Goal: Task Accomplishment & Management: Use online tool/utility

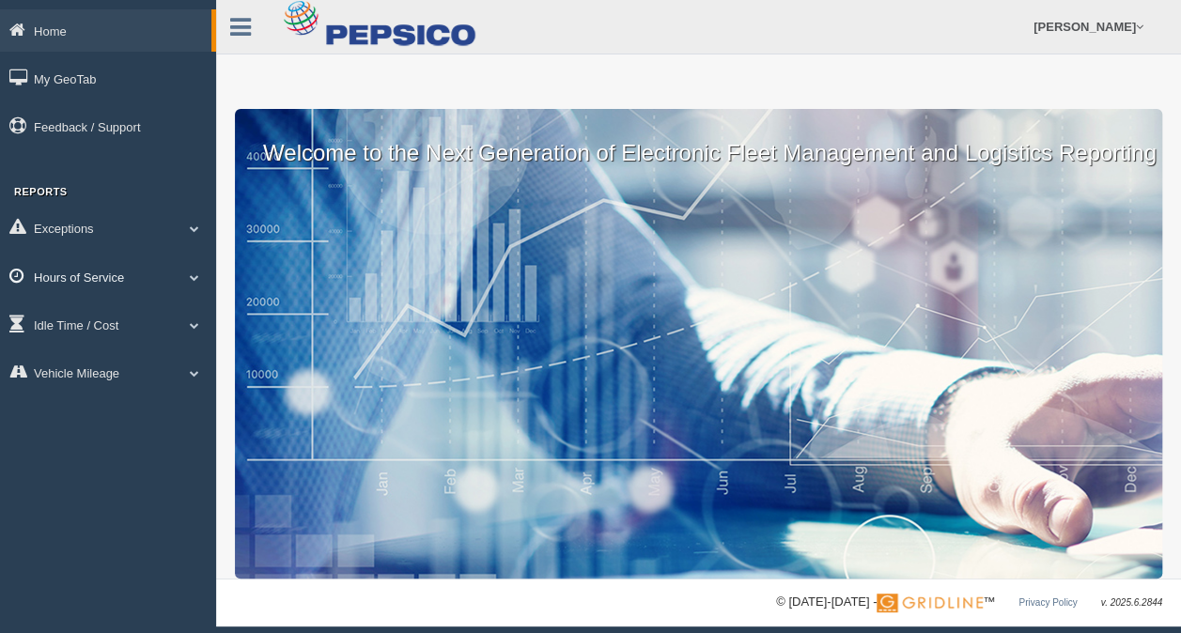
click at [201, 282] on span at bounding box center [194, 276] width 24 height 9
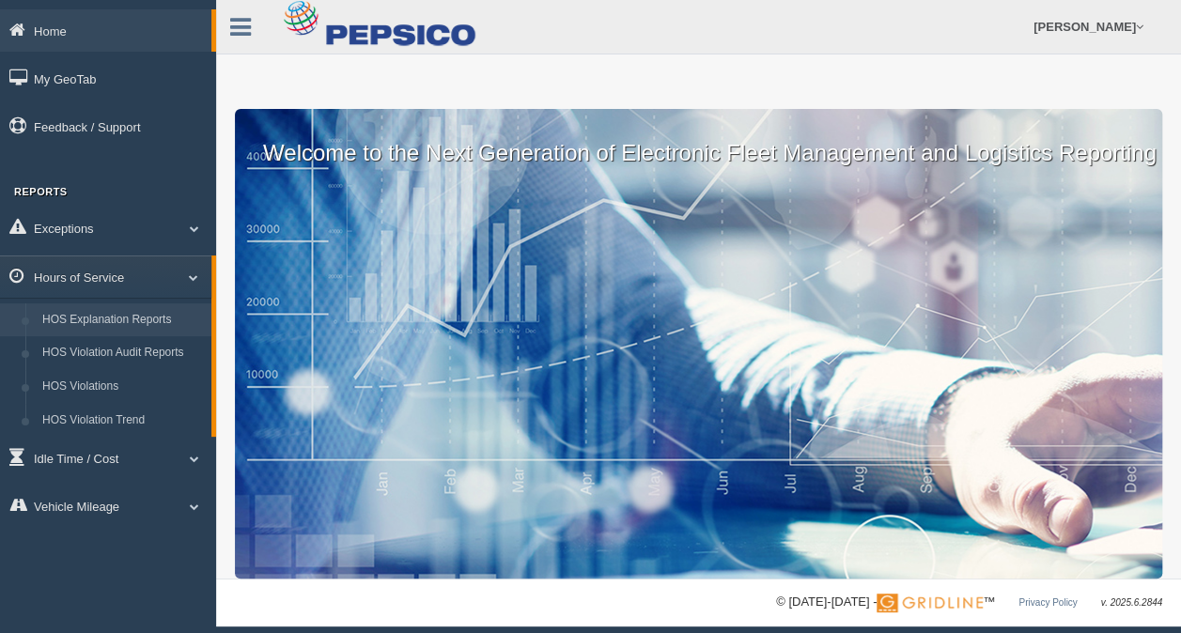
click at [136, 317] on link "HOS Explanation Reports" at bounding box center [123, 320] width 178 height 34
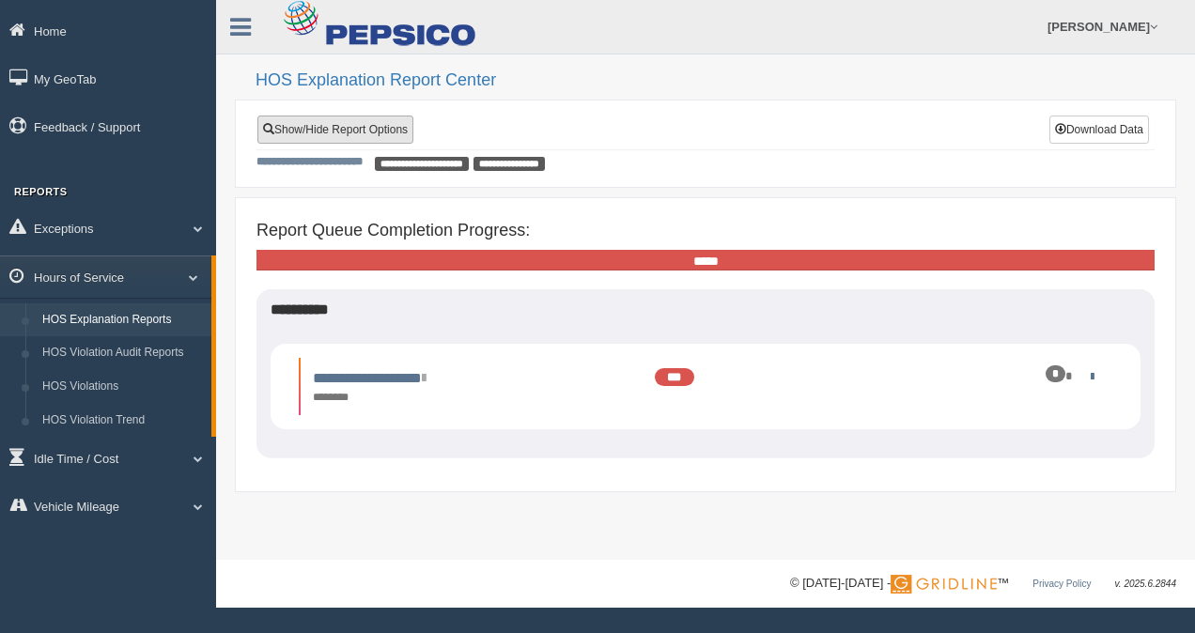
click at [333, 126] on link "Show/Hide Report Options" at bounding box center [335, 130] width 156 height 28
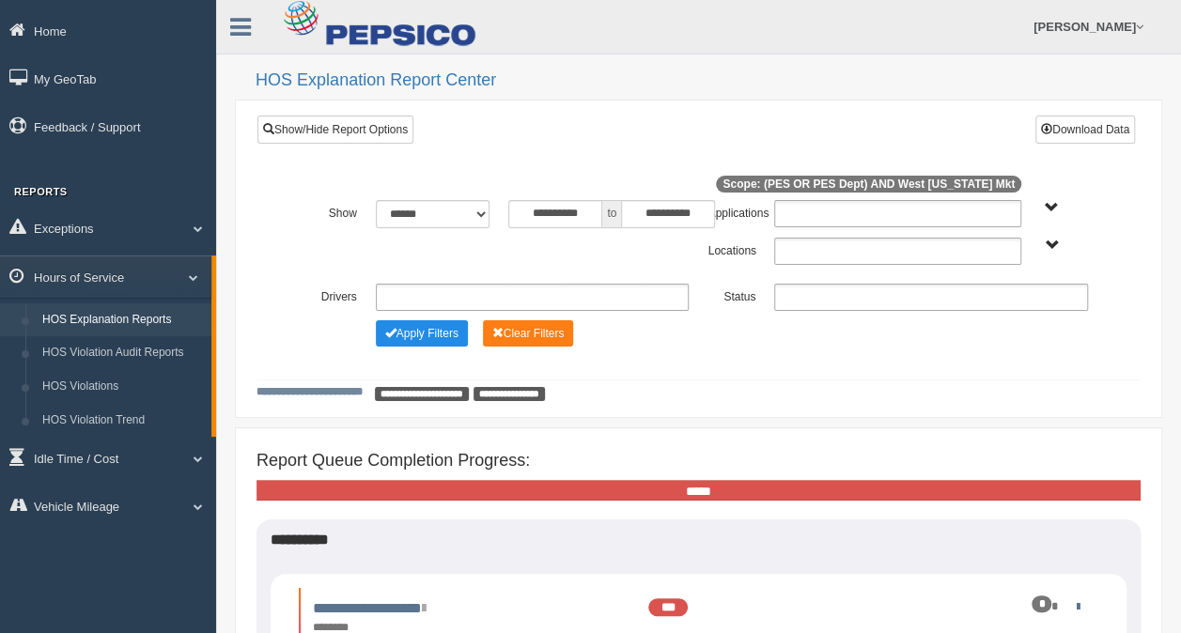
click at [466, 293] on ul at bounding box center [533, 297] width 314 height 27
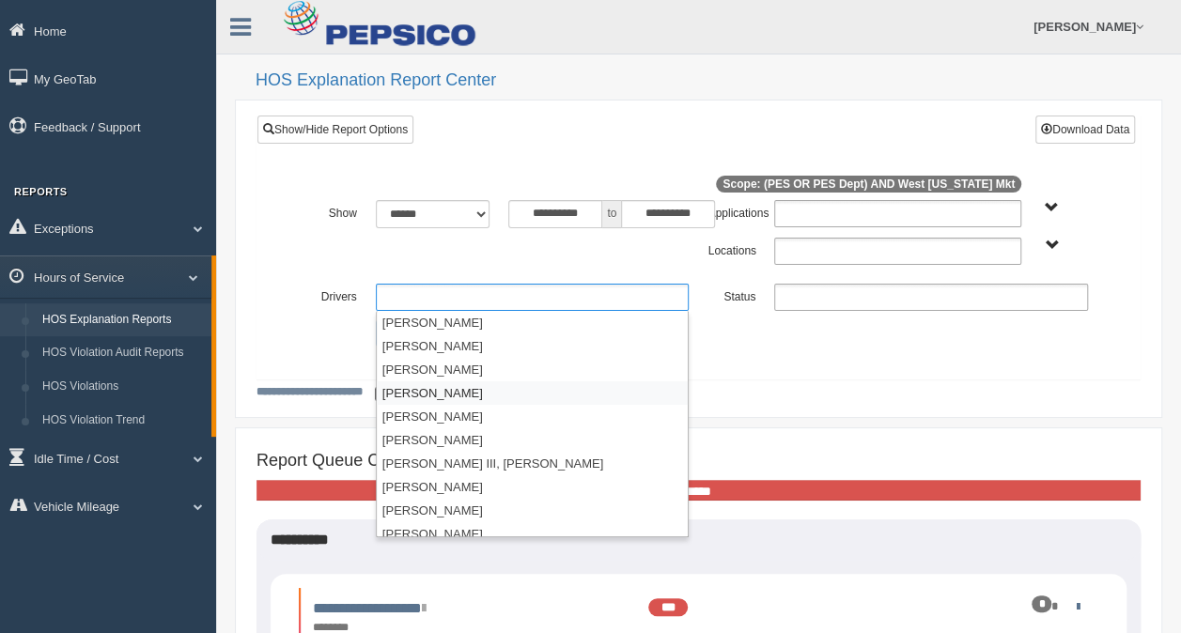
click at [444, 386] on li "Basilio, Javier" at bounding box center [533, 392] width 312 height 23
click at [438, 410] on li "Boza, Francisco" at bounding box center [533, 416] width 312 height 23
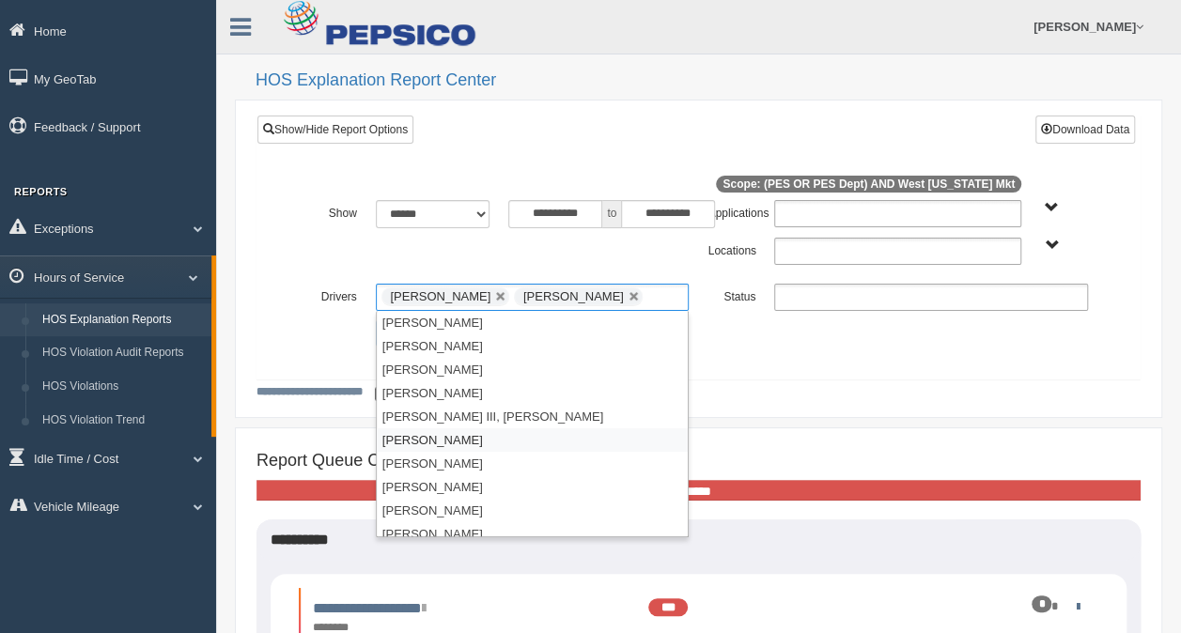
click at [442, 440] on li "Brown, Derik" at bounding box center [533, 439] width 312 height 23
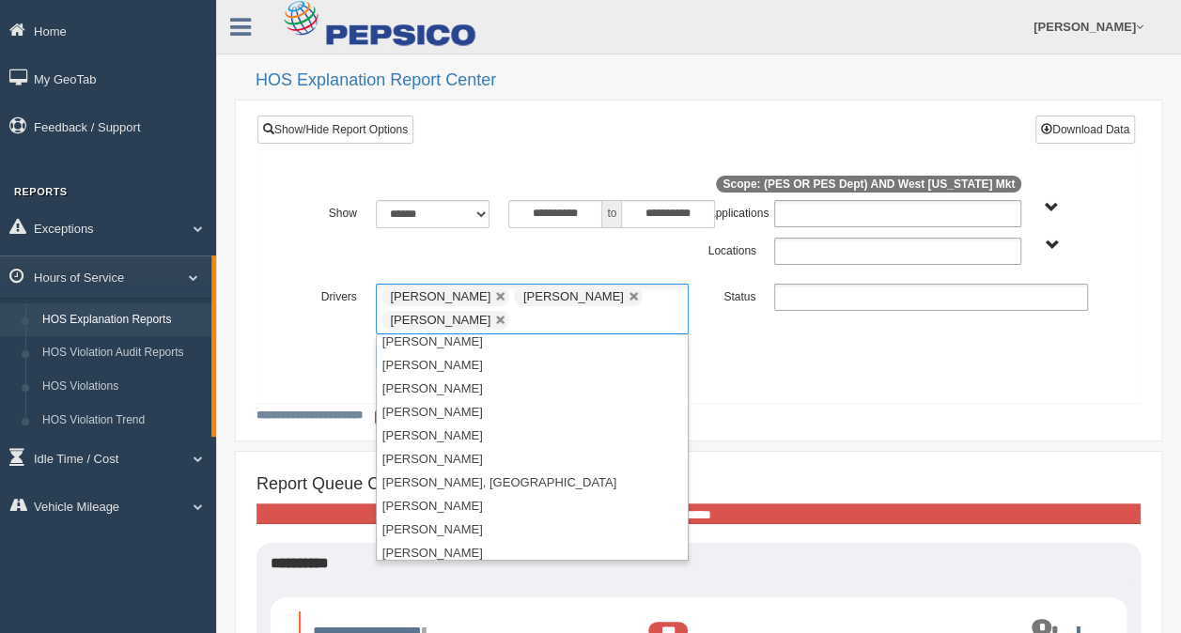
scroll to position [127, 0]
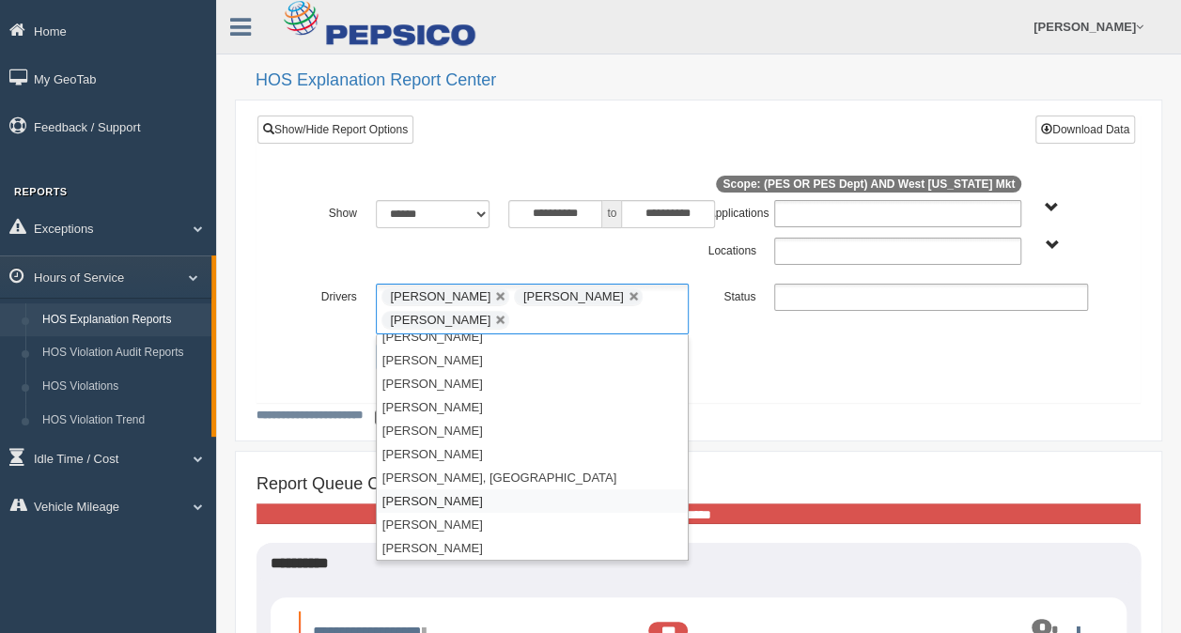
click at [410, 492] on li "De Arce, Eugenio" at bounding box center [533, 500] width 312 height 23
click at [442, 546] on li "Deceus, Mark" at bounding box center [533, 547] width 312 height 23
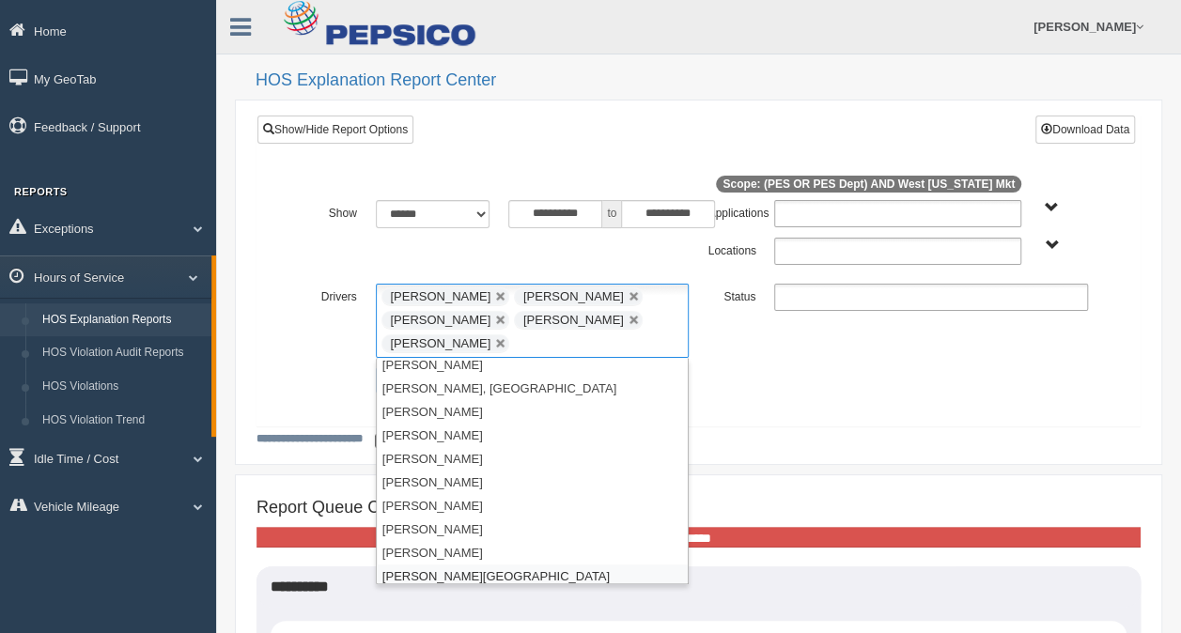
scroll to position [244, 0]
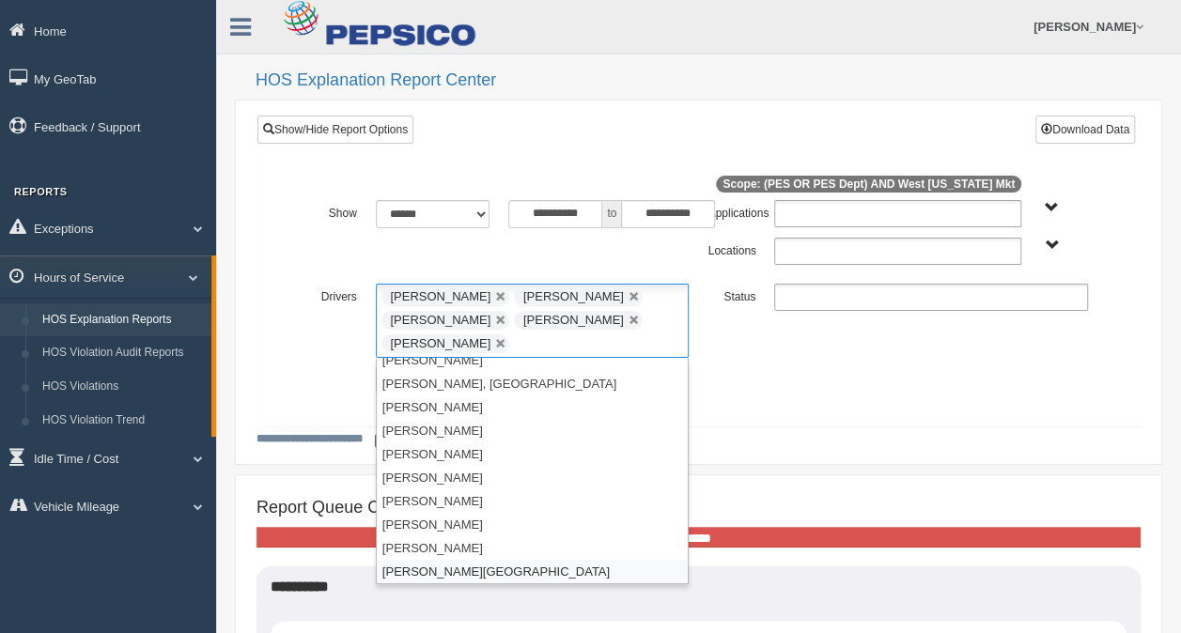
click at [673, 565] on li "Espinal, Franklin" at bounding box center [533, 571] width 312 height 23
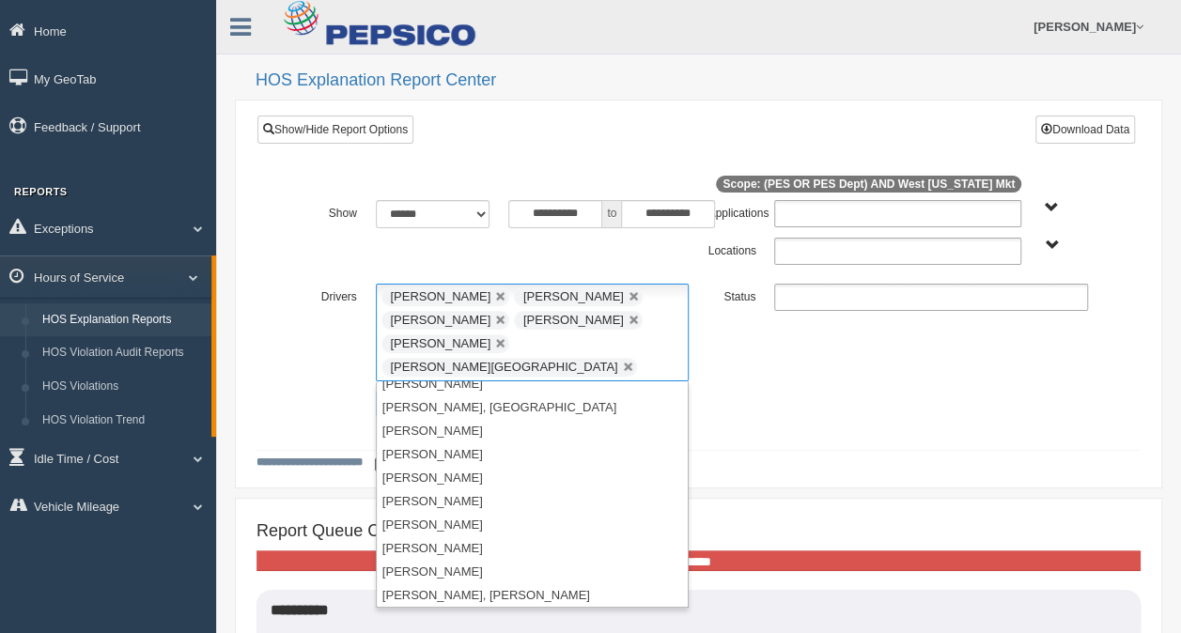
scroll to position [235, 0]
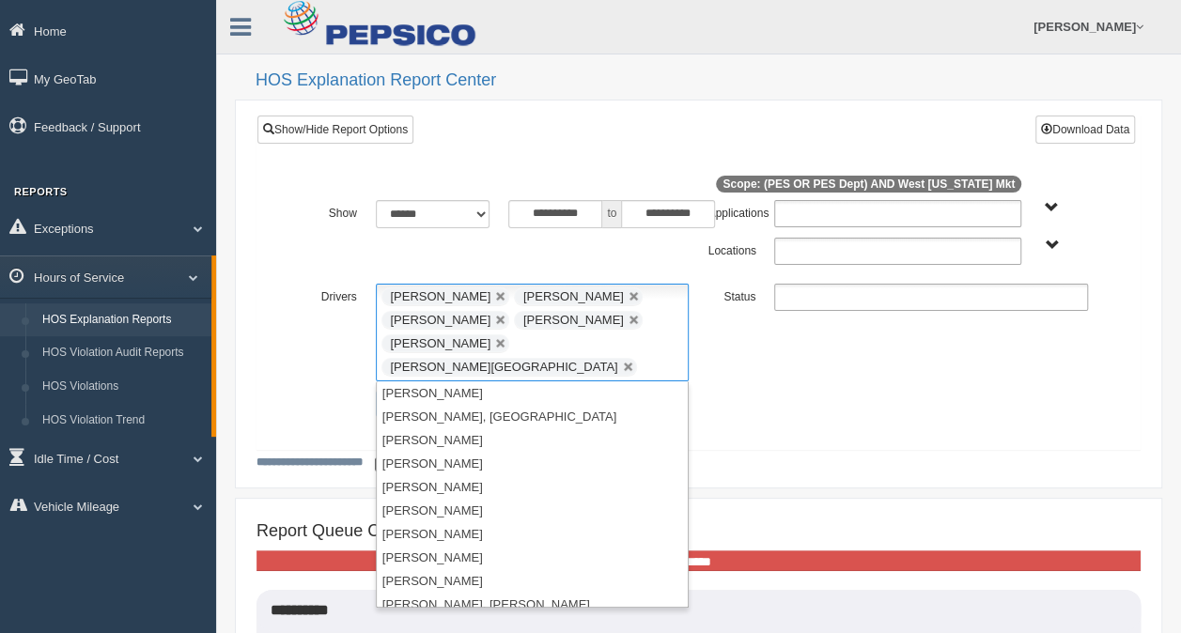
click at [623, 362] on link at bounding box center [628, 367] width 11 height 11
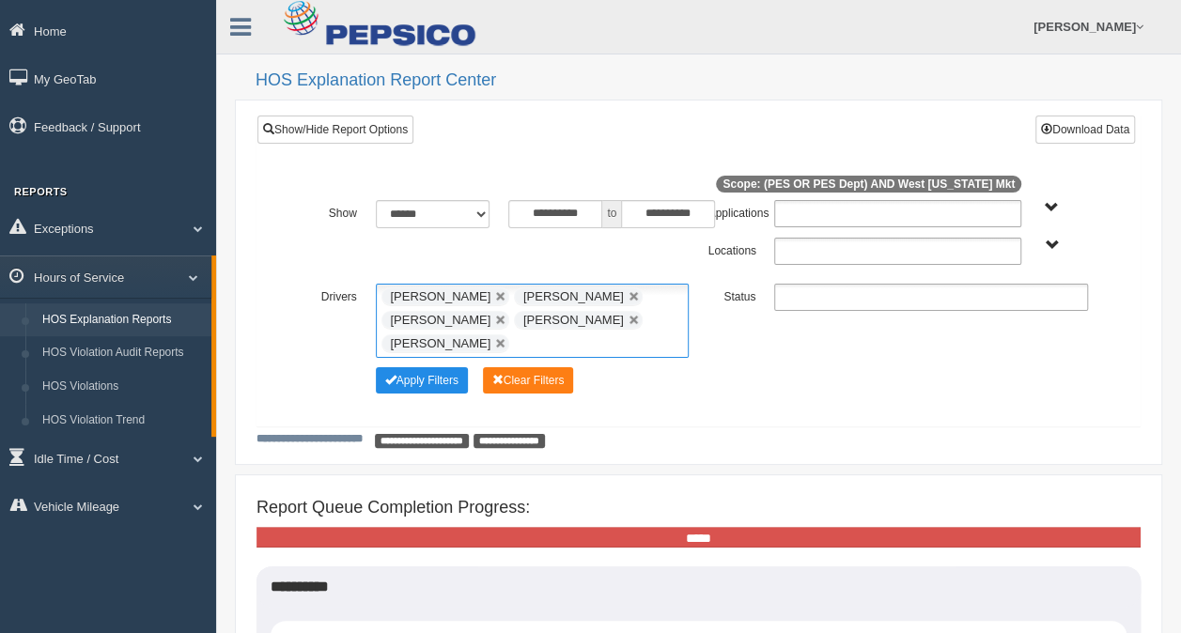
click at [611, 342] on ul "Basilio, Javier Boza, Francisco Brown, Derik De Arce, Eugenio Deceus, Mark" at bounding box center [533, 321] width 314 height 74
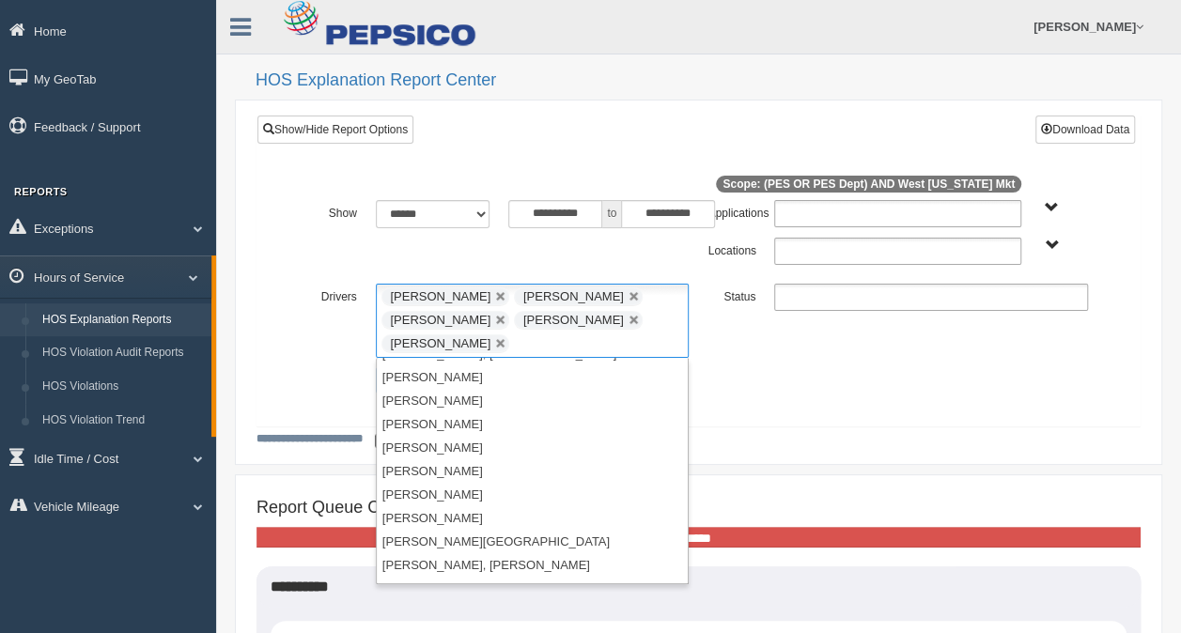
scroll to position [308, 0]
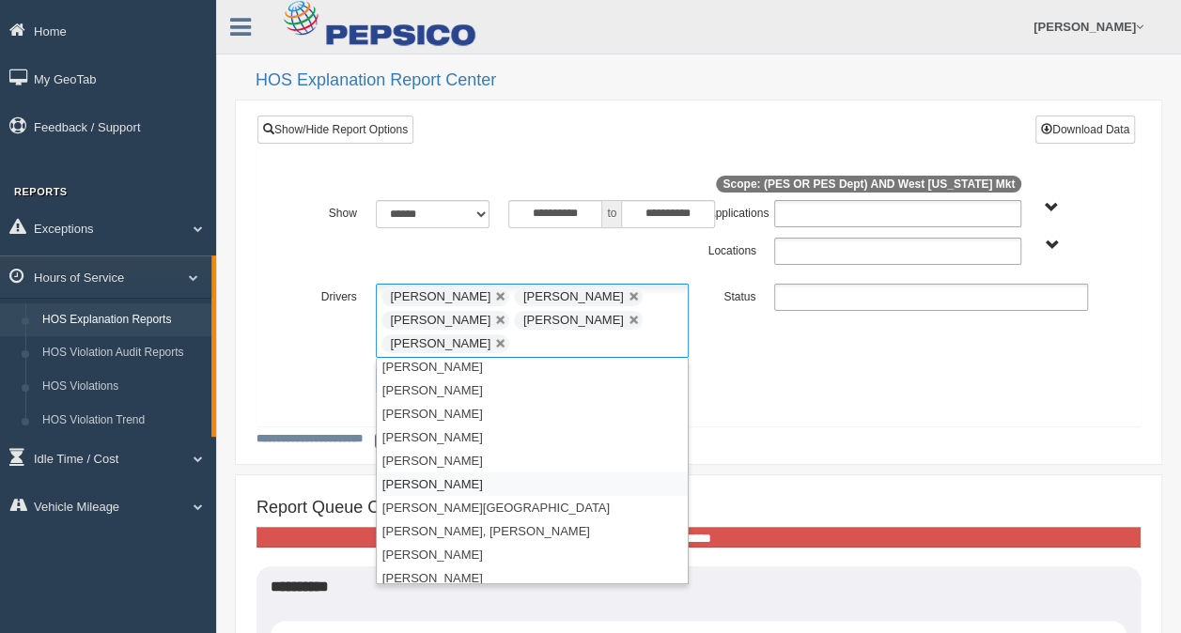
click at [472, 477] on li "Edwards, Eugene" at bounding box center [533, 483] width 312 height 23
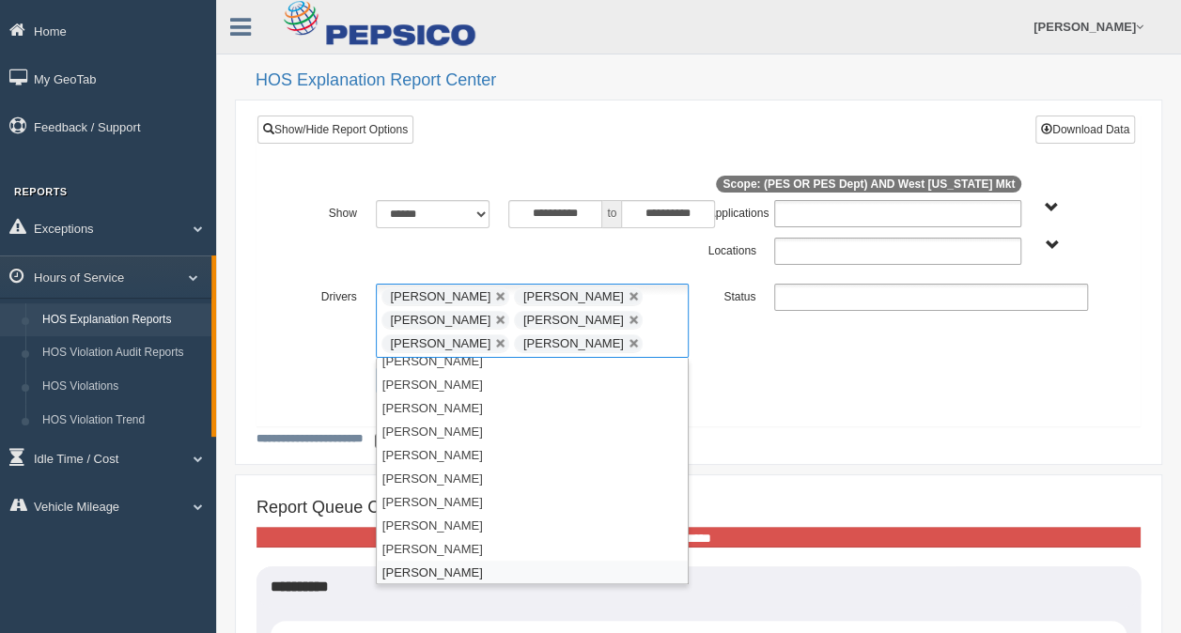
scroll to position [667, 0]
click at [421, 542] on li "Ibarra, Adam" at bounding box center [533, 547] width 312 height 23
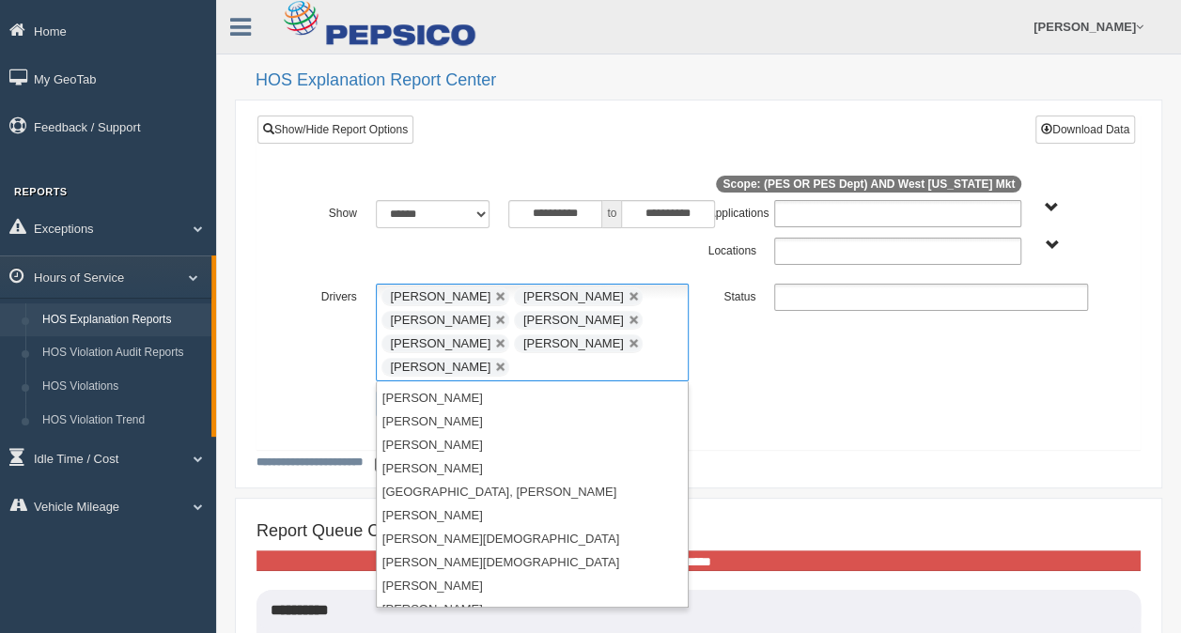
scroll to position [1043, 0]
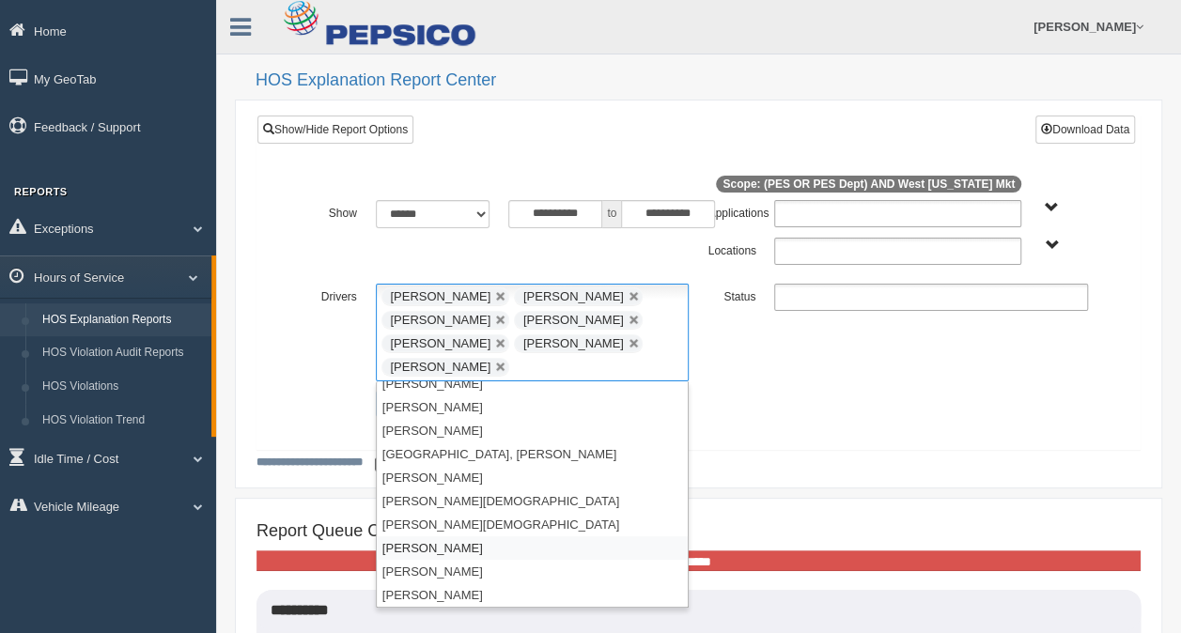
click at [411, 547] on li "Matthews, Cory" at bounding box center [533, 547] width 312 height 23
click at [419, 571] on li "McMillan, Marshall" at bounding box center [533, 571] width 312 height 23
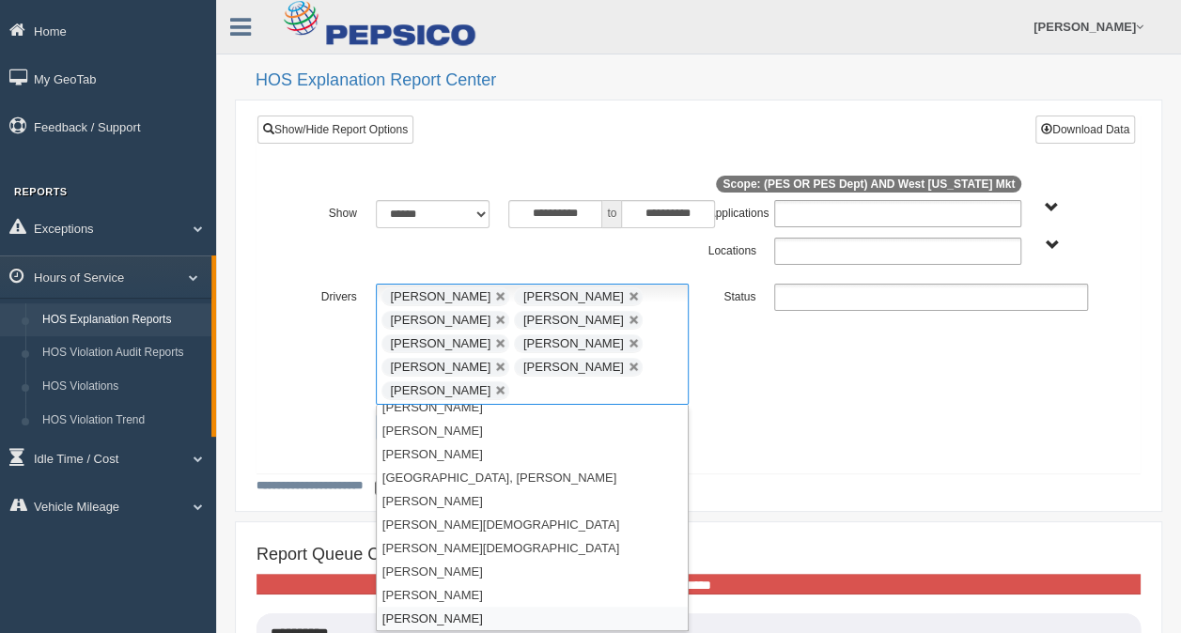
click at [413, 613] on li "Miller, Malcolm" at bounding box center [533, 618] width 312 height 23
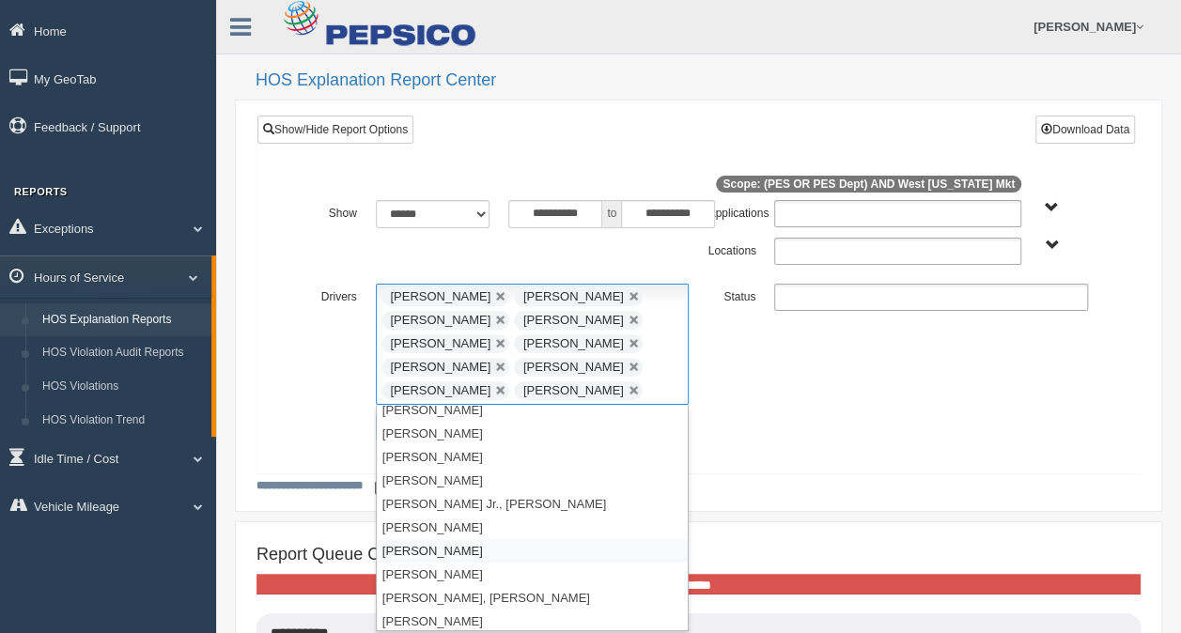
scroll to position [1348, 0]
click at [469, 584] on li "Rahming II, Jonathan" at bounding box center [533, 594] width 312 height 23
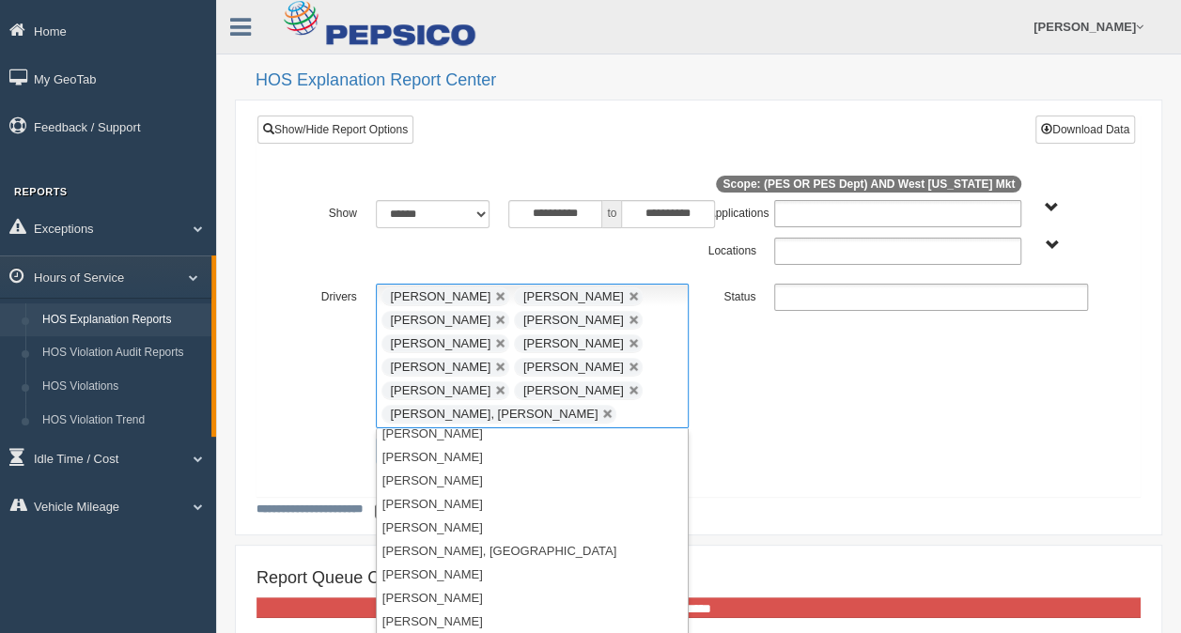
scroll to position [1738, 0]
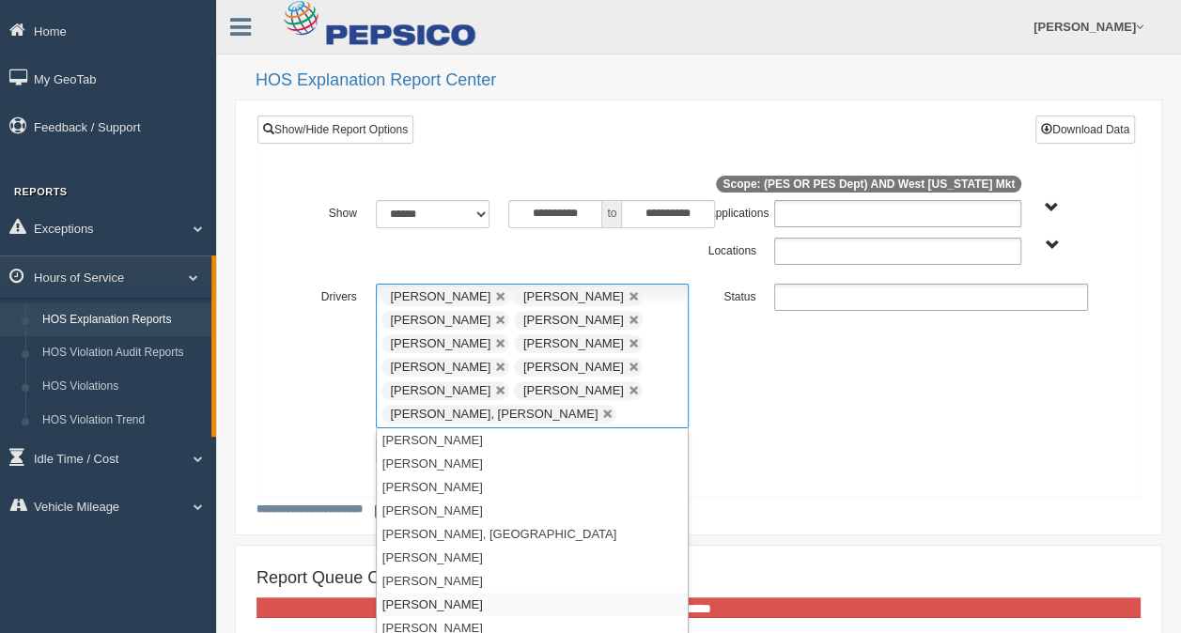
click at [425, 599] on li "Sykes, Antonio" at bounding box center [533, 604] width 312 height 23
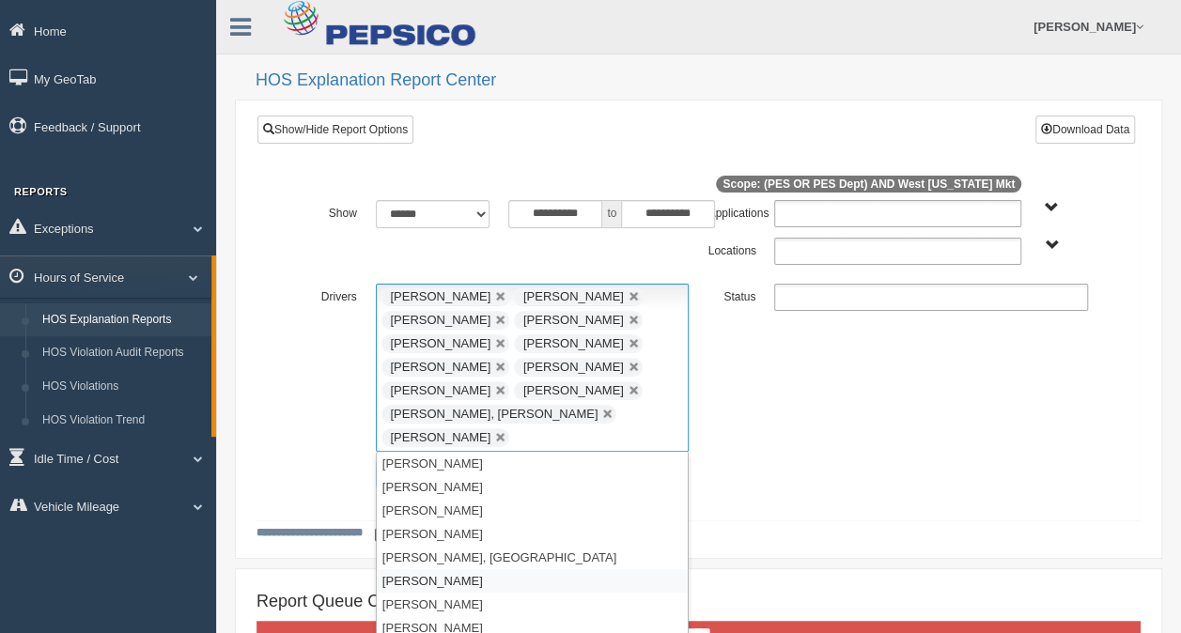
click at [434, 569] on li "Simmons, Devin" at bounding box center [533, 580] width 312 height 23
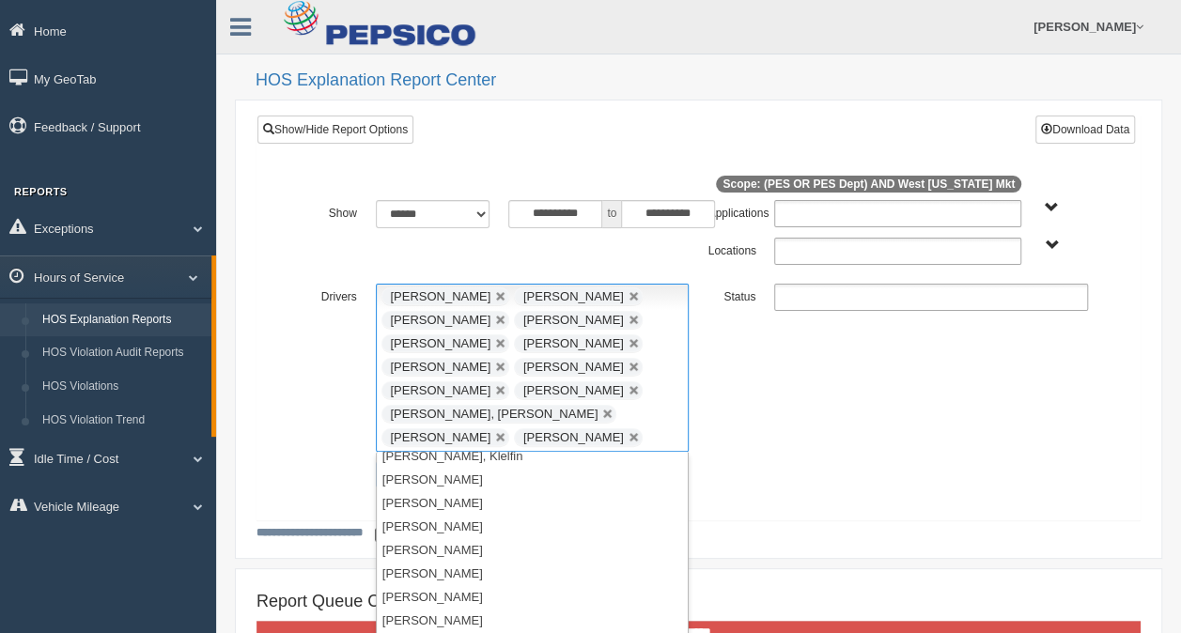
scroll to position [2076, 0]
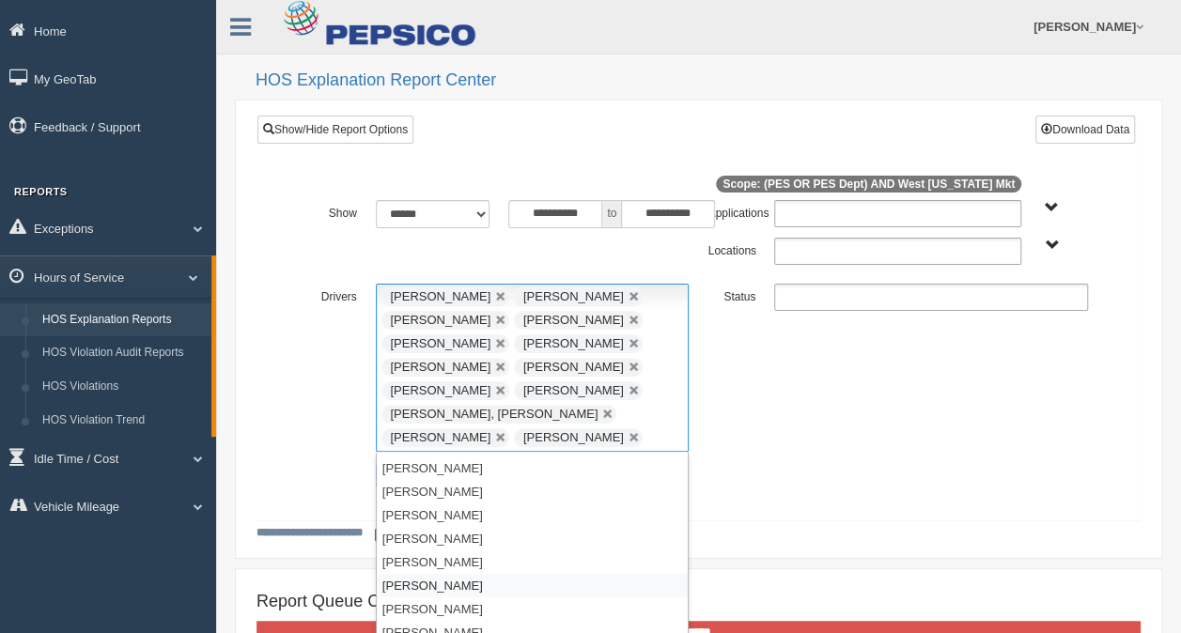
click at [406, 574] on li "Whitfield, Reteshia" at bounding box center [533, 585] width 312 height 23
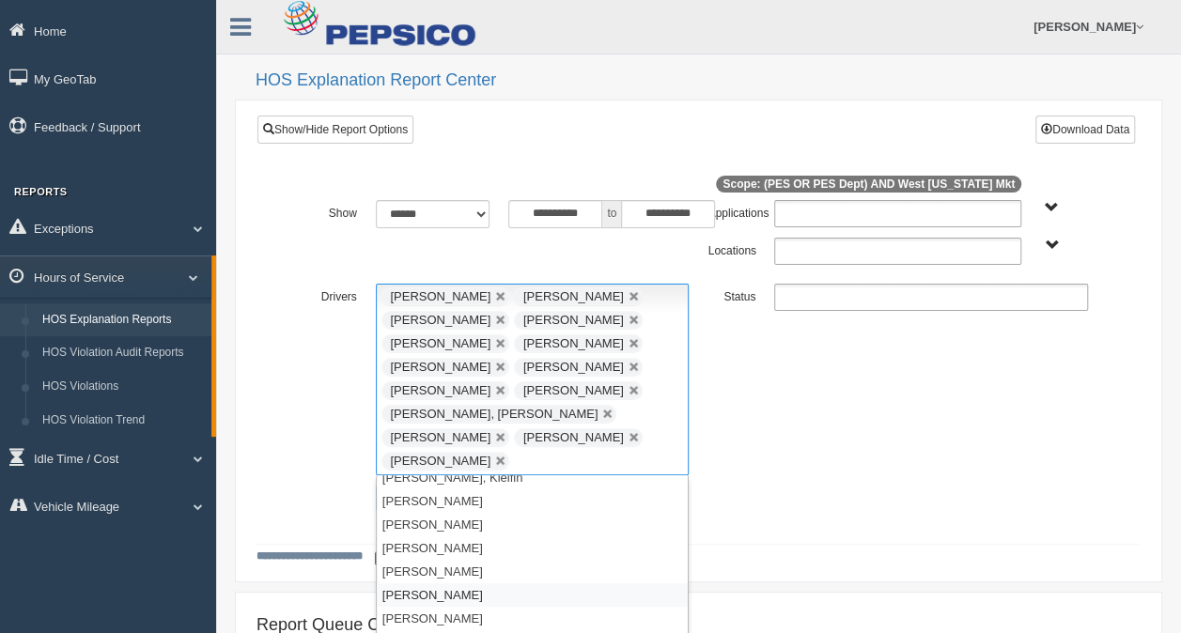
scroll to position [2052, 0]
click at [502, 489] on li "Valerio, Klelfin" at bounding box center [533, 500] width 312 height 23
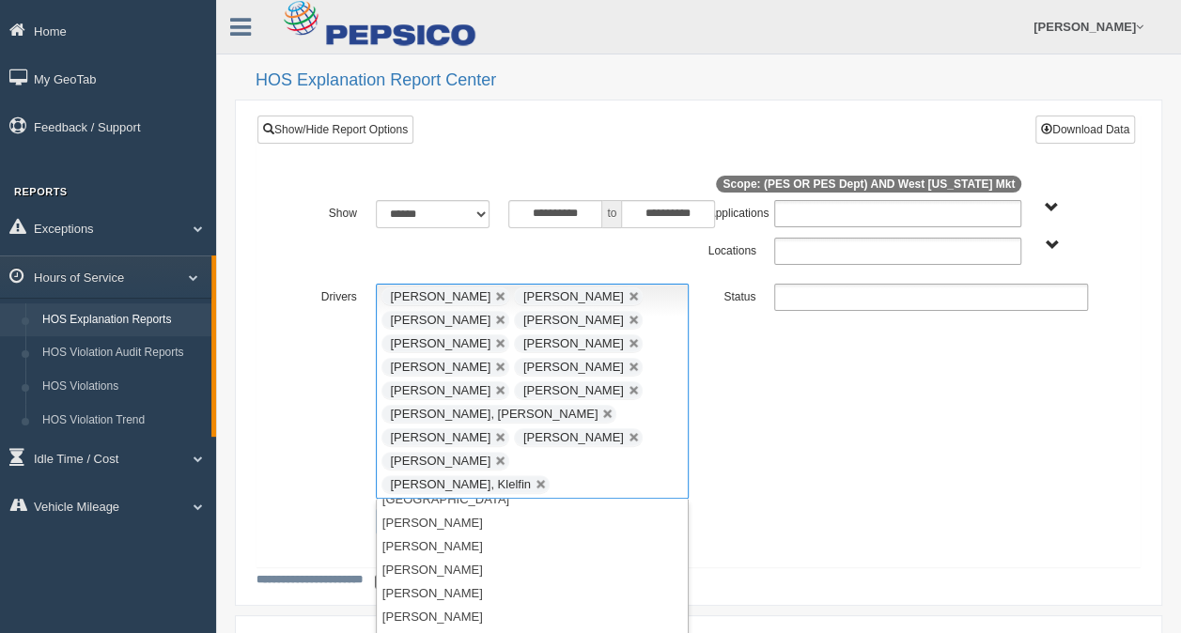
scroll to position [1944, 0]
click at [462, 541] on li "Tucker, Rodney" at bounding box center [533, 552] width 312 height 23
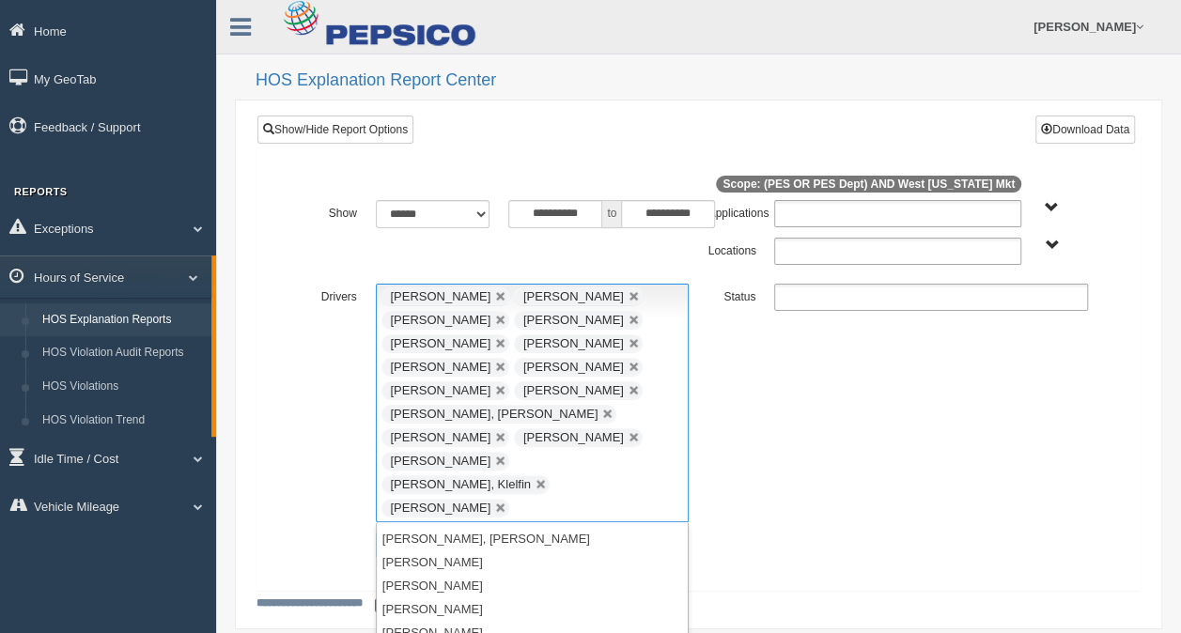
scroll to position [1625, 0]
click at [672, 522] on li "Resnick, Steven" at bounding box center [533, 533] width 312 height 23
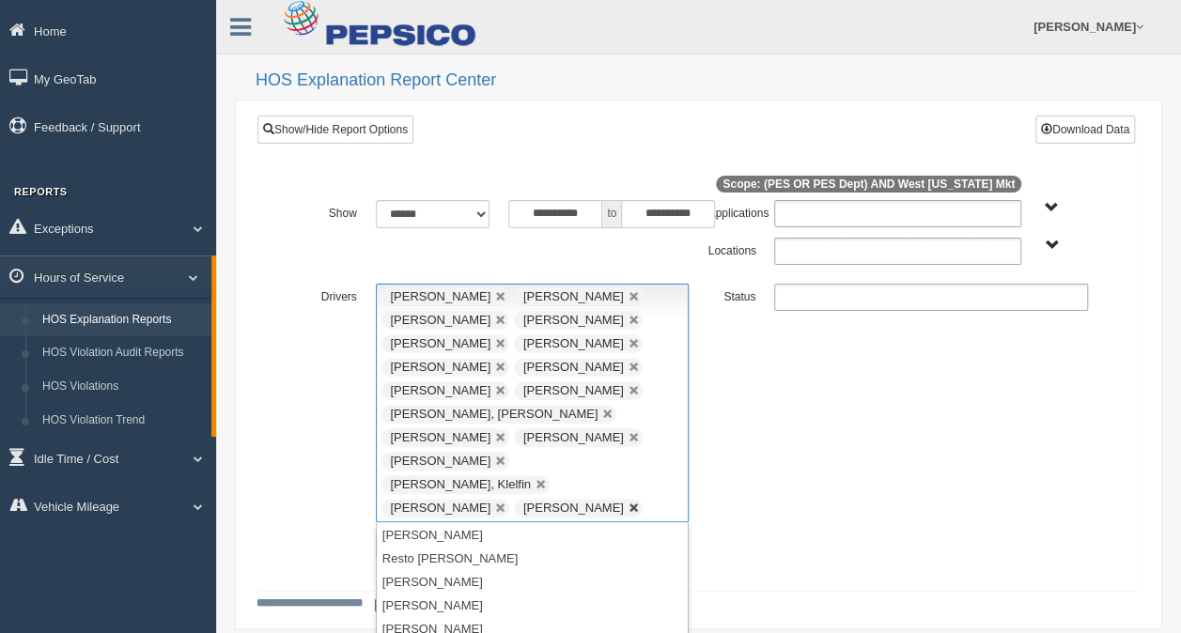
click at [628, 503] on link at bounding box center [633, 508] width 11 height 11
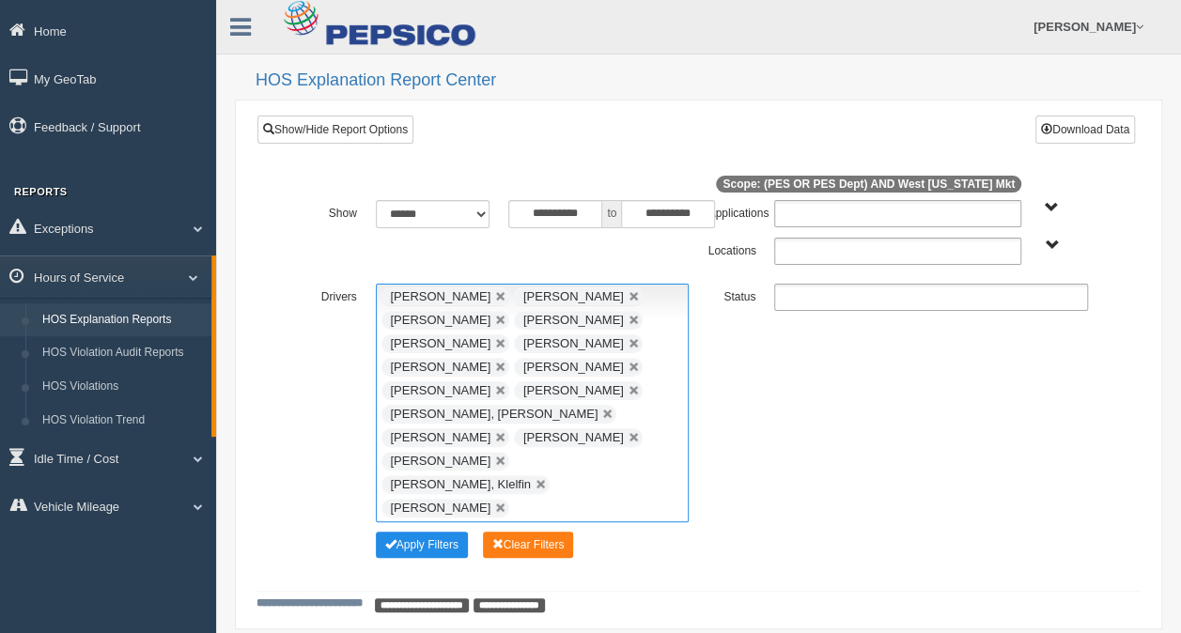
click at [831, 297] on ul at bounding box center [931, 297] width 314 height 27
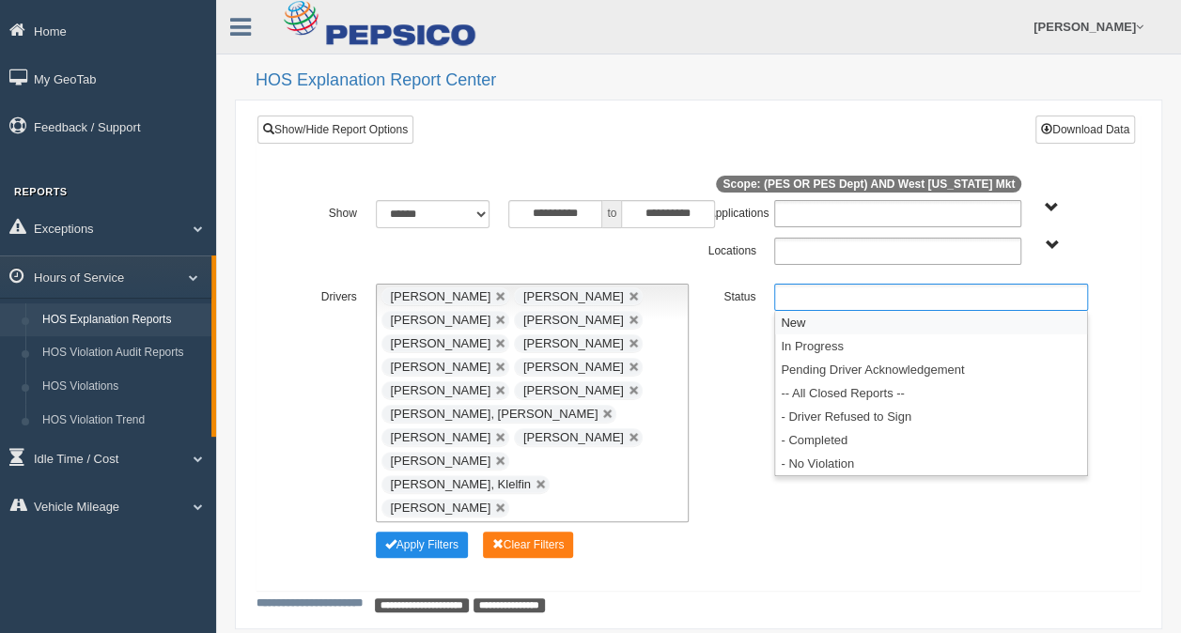
click at [799, 329] on li "New" at bounding box center [931, 322] width 312 height 23
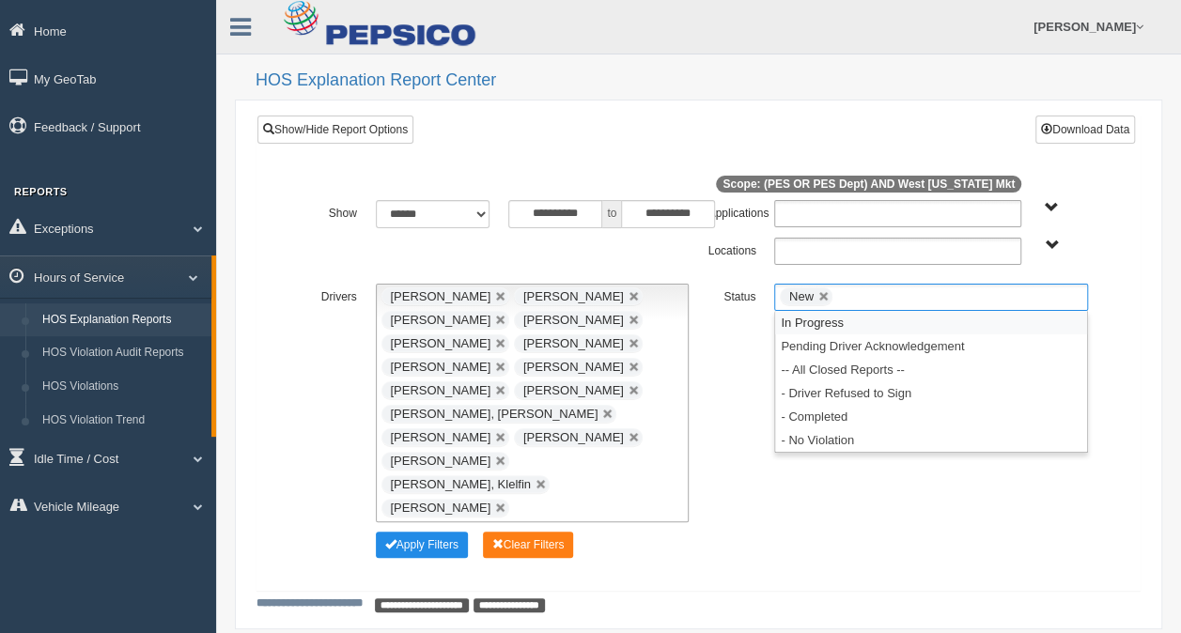
click at [799, 331] on li "In Progress" at bounding box center [931, 322] width 312 height 23
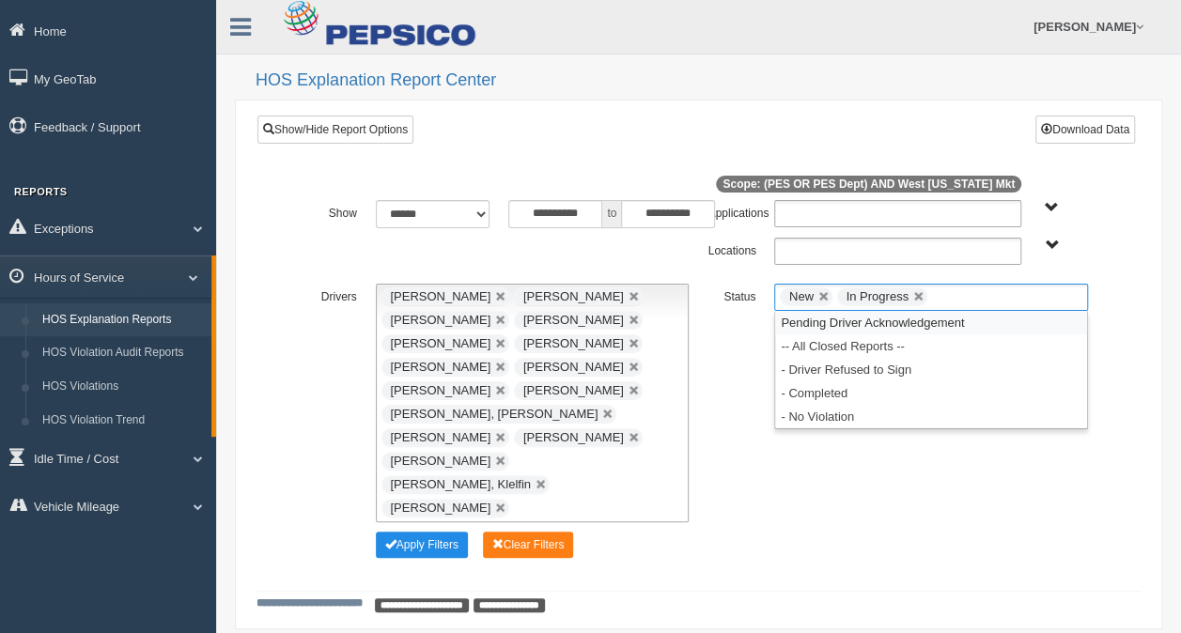
click at [798, 331] on li "Pending Driver Acknowledgement" at bounding box center [931, 322] width 312 height 23
click at [793, 343] on li "-- All Closed Reports --" at bounding box center [931, 345] width 312 height 23
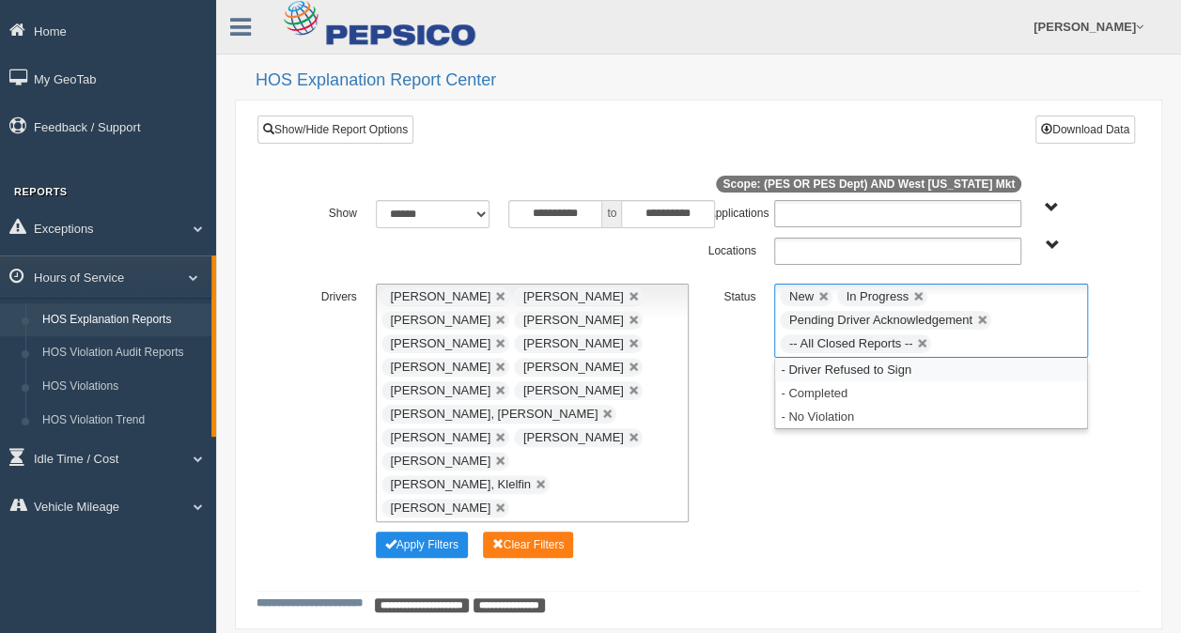
click at [789, 370] on li "- Driver Refused to Sign" at bounding box center [931, 369] width 312 height 23
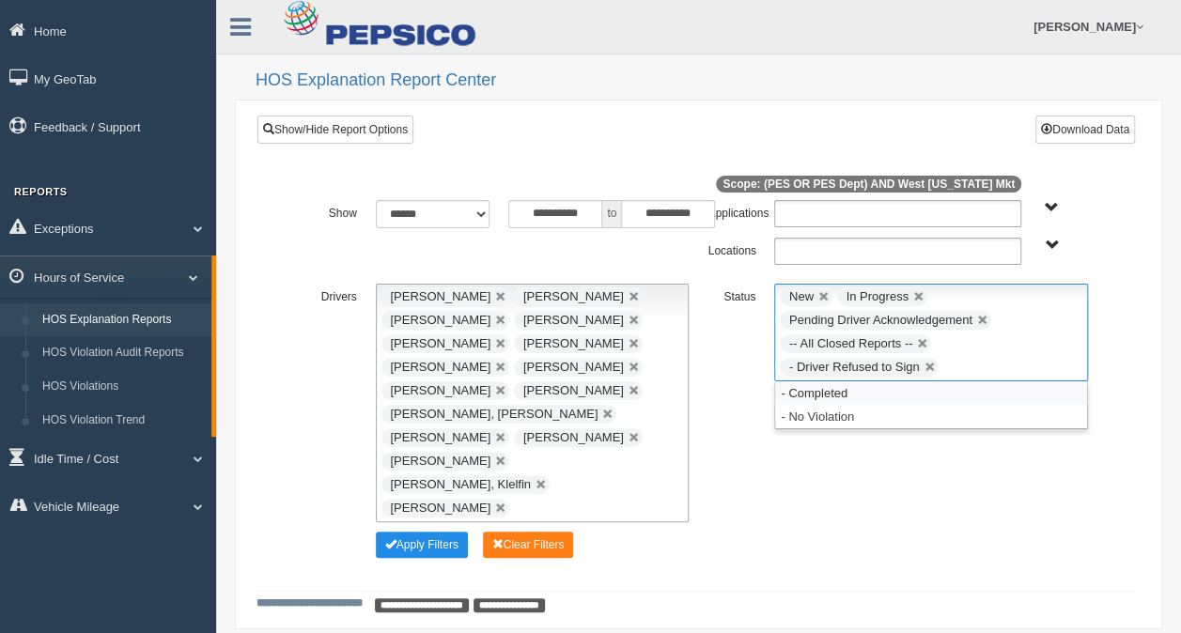
click at [789, 396] on li "- Completed" at bounding box center [931, 392] width 312 height 23
click at [793, 400] on li "- No Violation" at bounding box center [931, 392] width 312 height 23
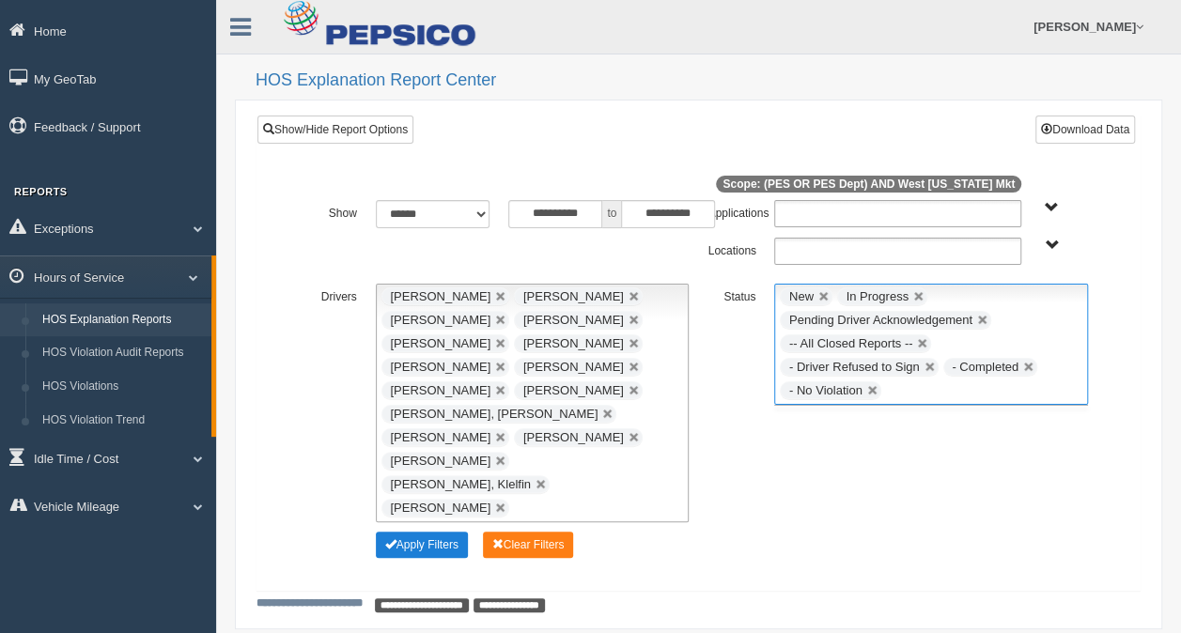
click at [428, 532] on button "Apply Filters" at bounding box center [422, 545] width 92 height 26
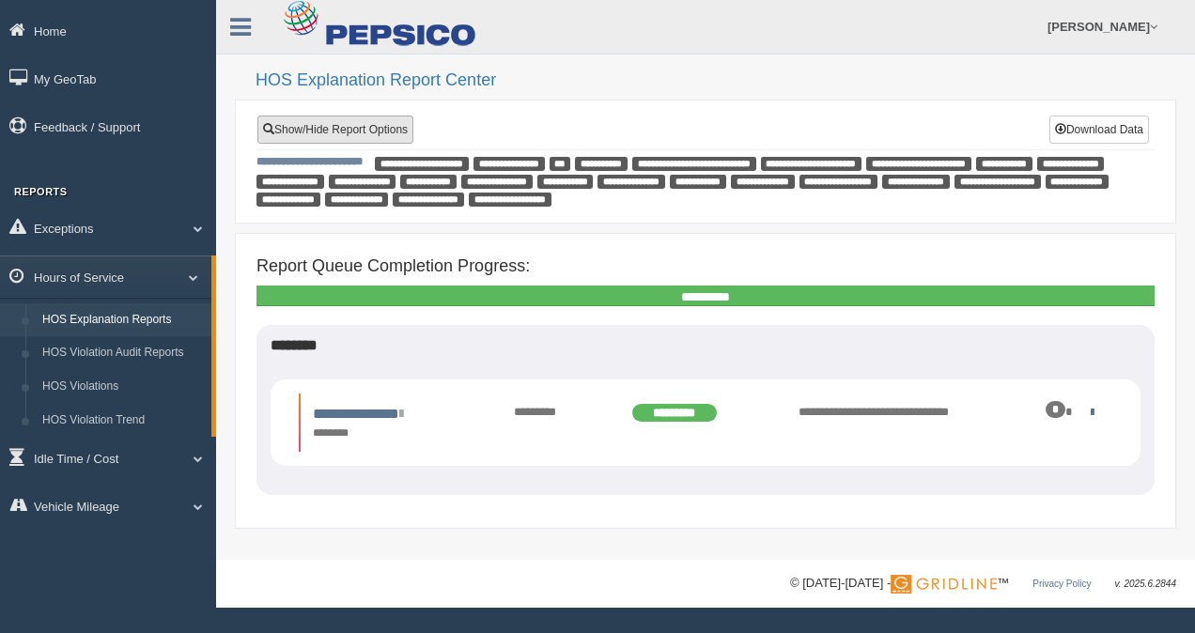
click at [372, 117] on link "Show/Hide Report Options" at bounding box center [335, 130] width 156 height 28
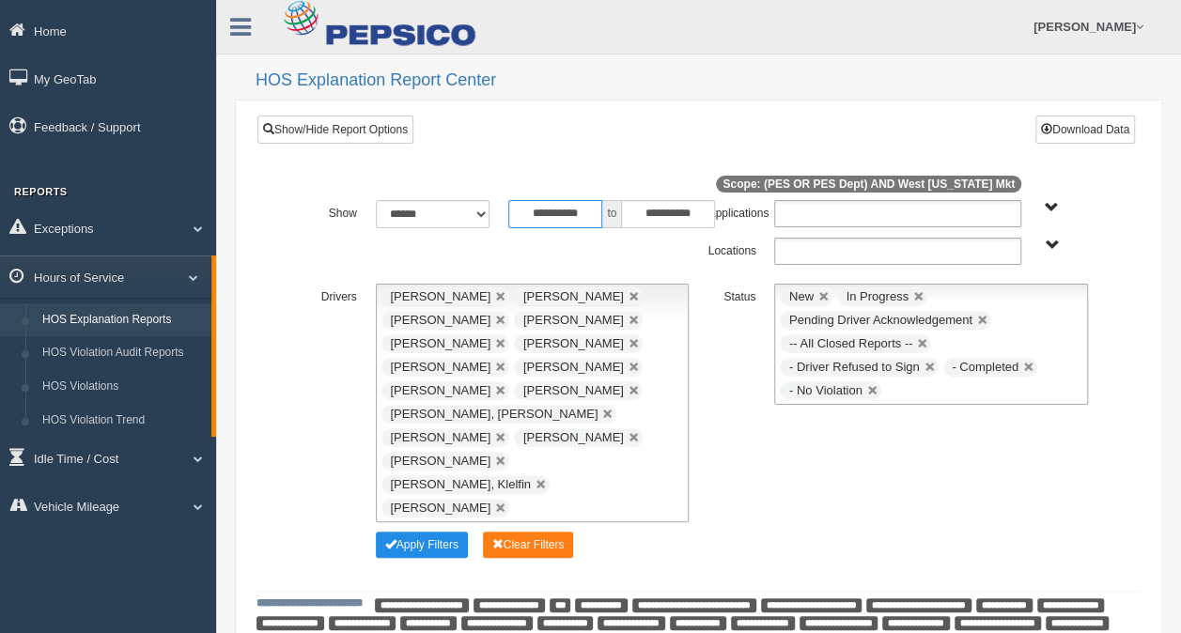
click at [590, 212] on input "**********" at bounding box center [555, 214] width 94 height 28
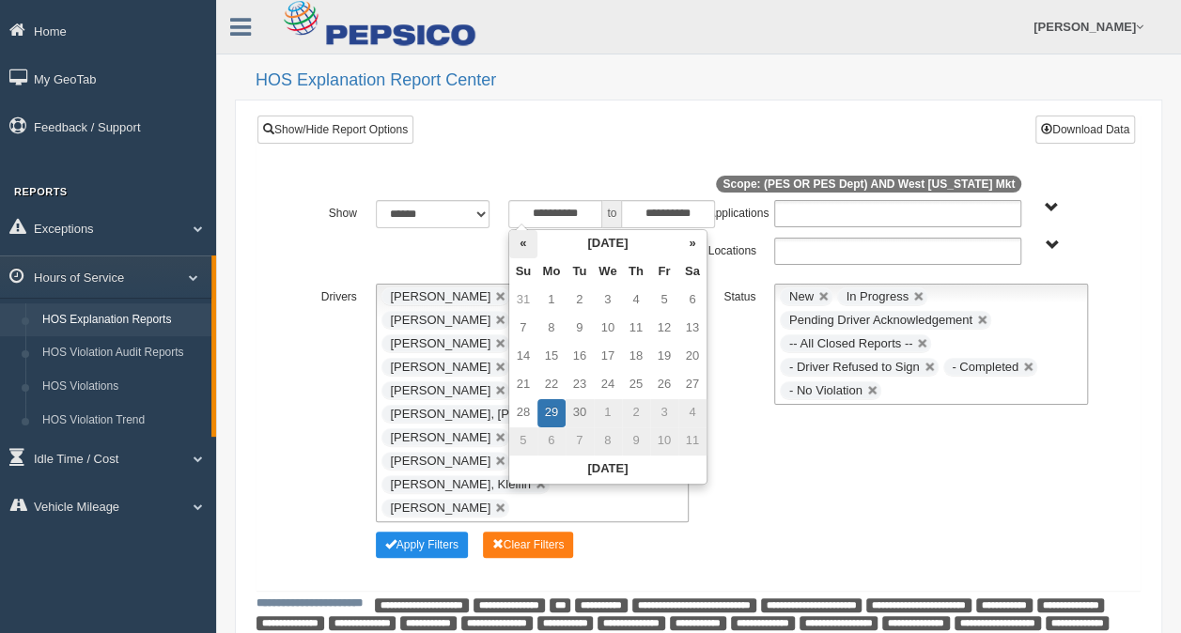
click at [522, 235] on th "«" at bounding box center [523, 244] width 28 height 28
click at [521, 235] on th "«" at bounding box center [523, 244] width 28 height 28
click at [520, 239] on th "«" at bounding box center [523, 244] width 28 height 28
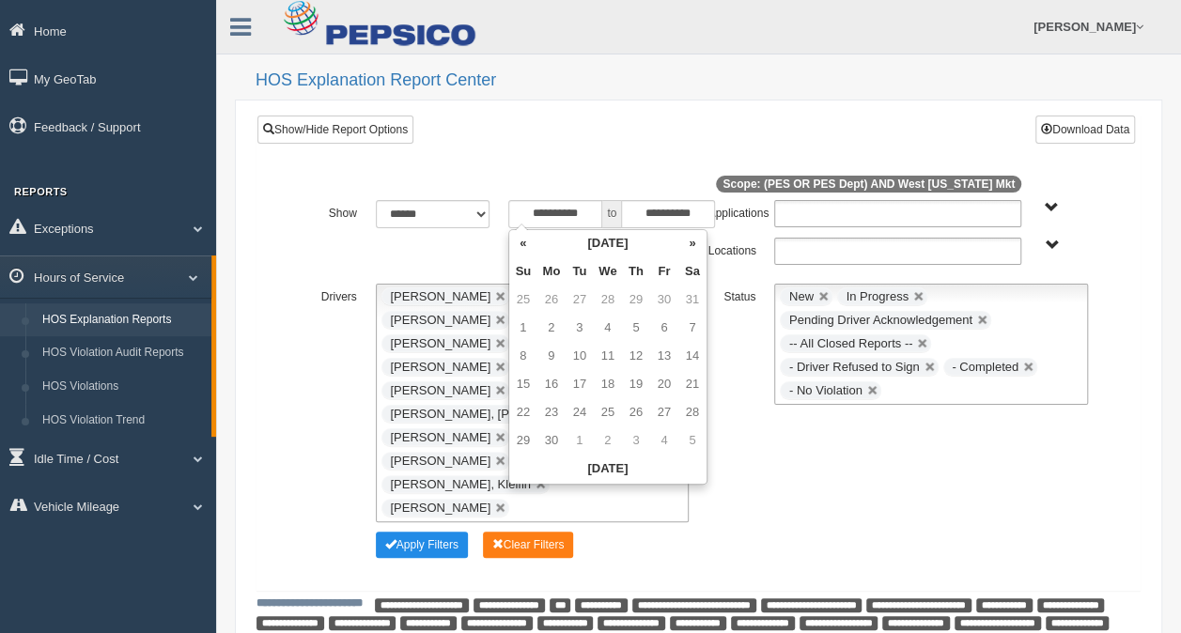
click at [520, 239] on th "«" at bounding box center [523, 244] width 28 height 28
click at [520, 327] on td "6" at bounding box center [523, 329] width 28 height 28
type input "**********"
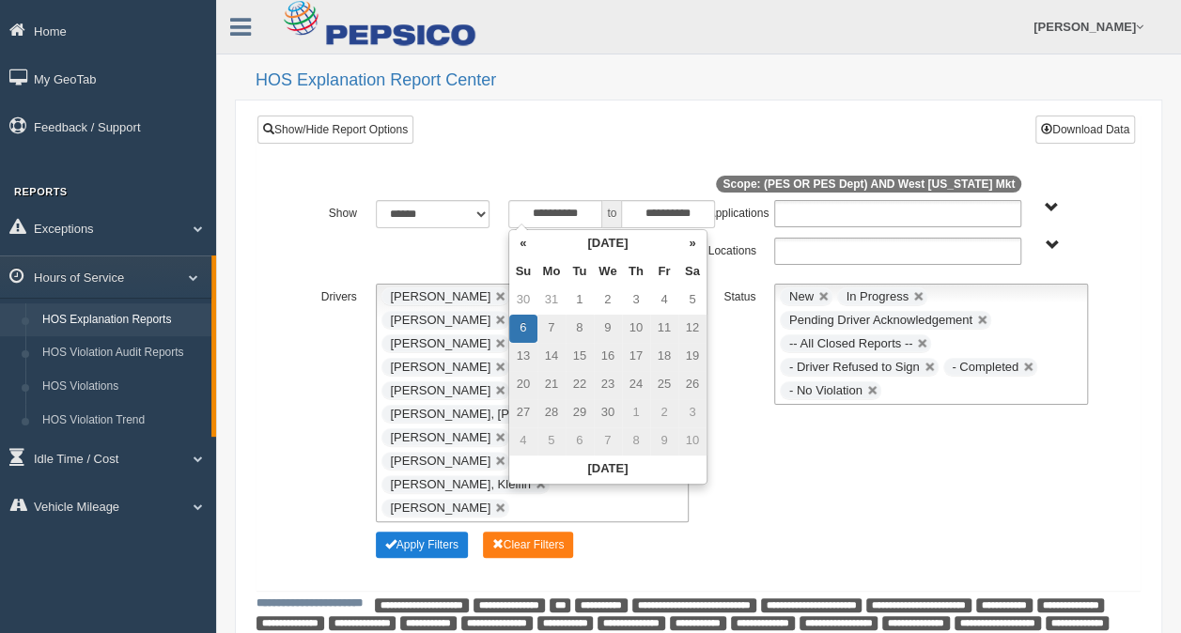
click at [438, 532] on button "Apply Filters" at bounding box center [422, 545] width 92 height 26
